Goal: Find specific page/section

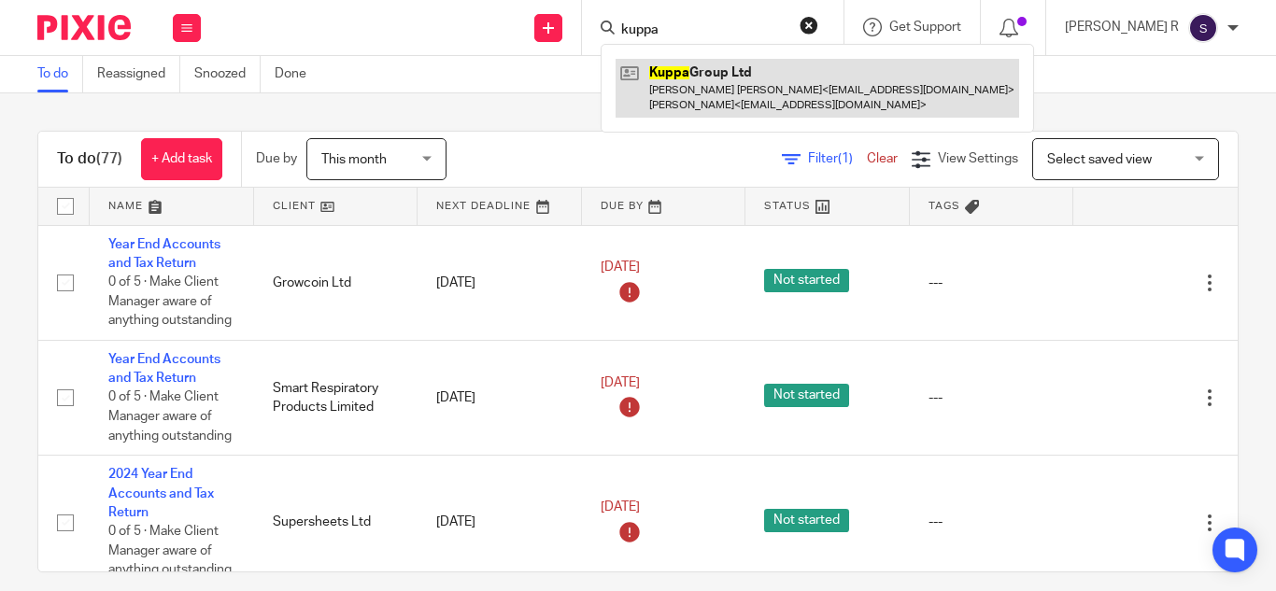
type input "kuppa"
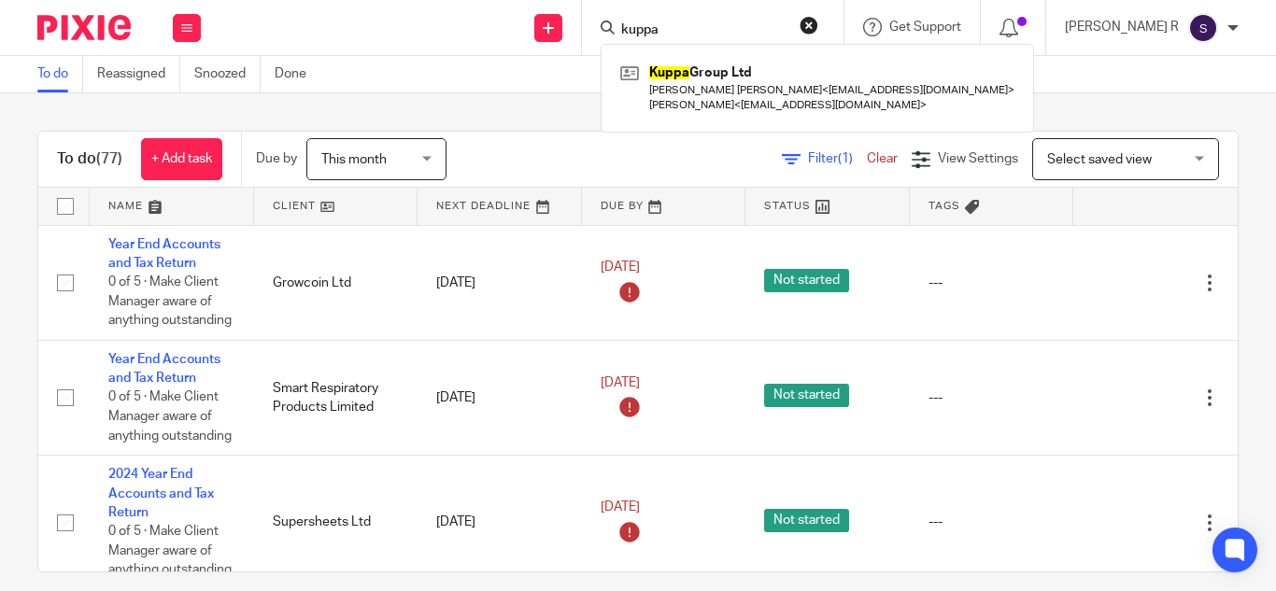
drag, startPoint x: 565, startPoint y: 135, endPoint x: 584, endPoint y: 101, distance: 38.5
click at [565, 135] on div "To do (77) + Add task Due by This month This month Today Tomorrow This week Nex…" at bounding box center [637, 160] width 1199 height 56
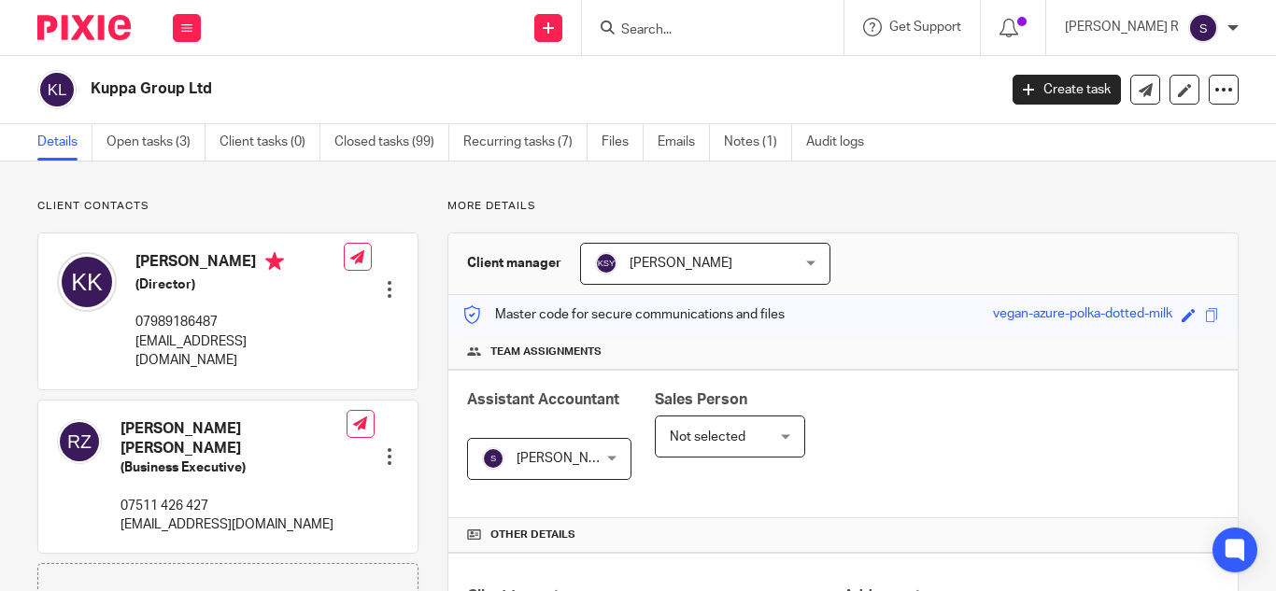
scroll to position [747, 0]
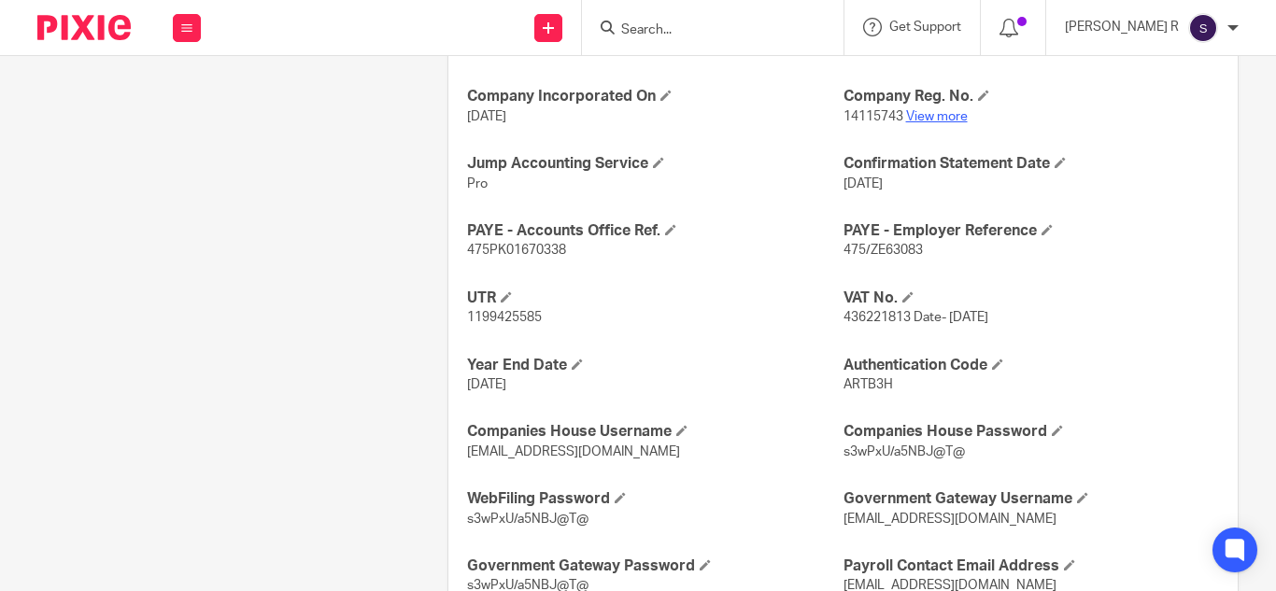
click at [922, 116] on link "View more" at bounding box center [937, 116] width 62 height 13
